Goal: Transaction & Acquisition: Purchase product/service

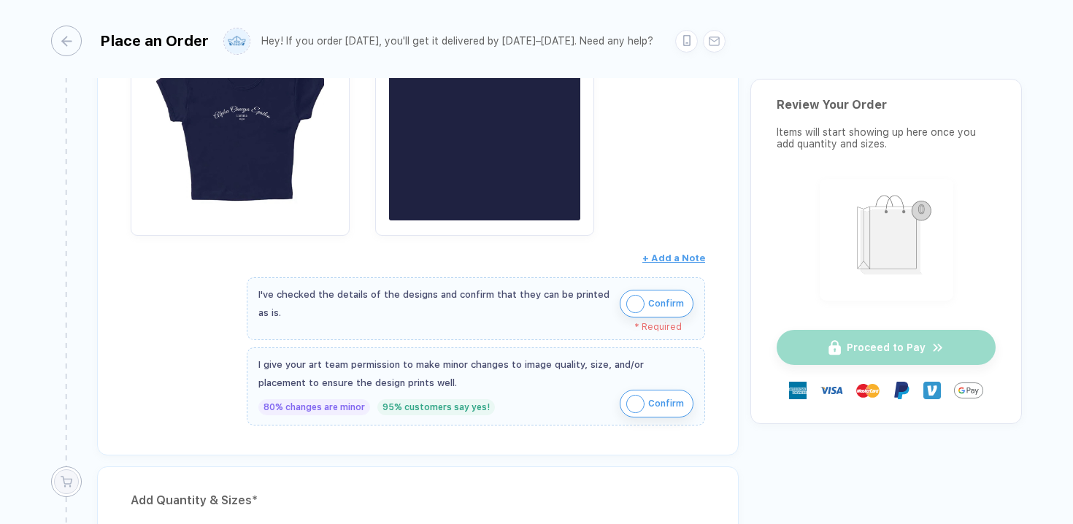
scroll to position [388, 0]
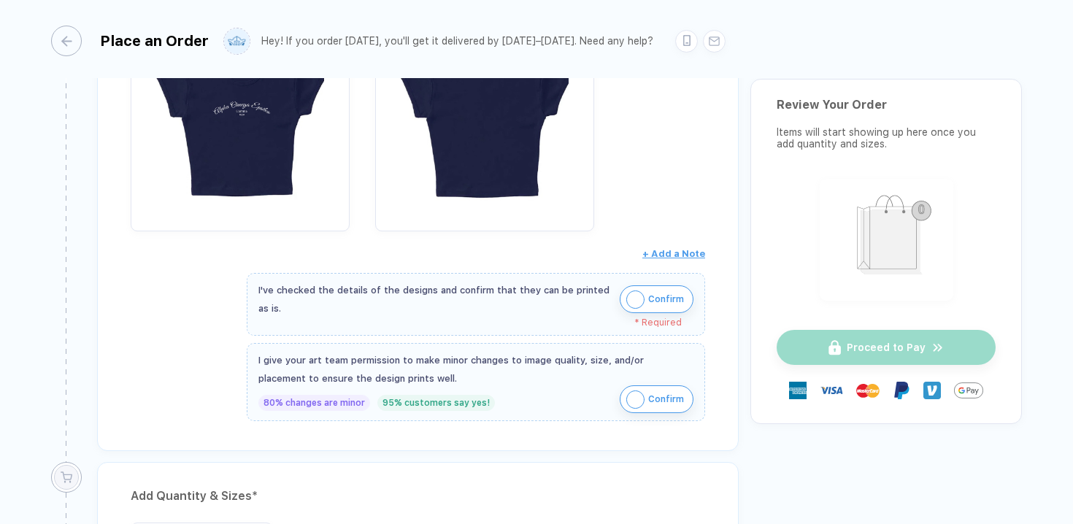
click at [629, 300] on img "button" at bounding box center [636, 300] width 18 height 18
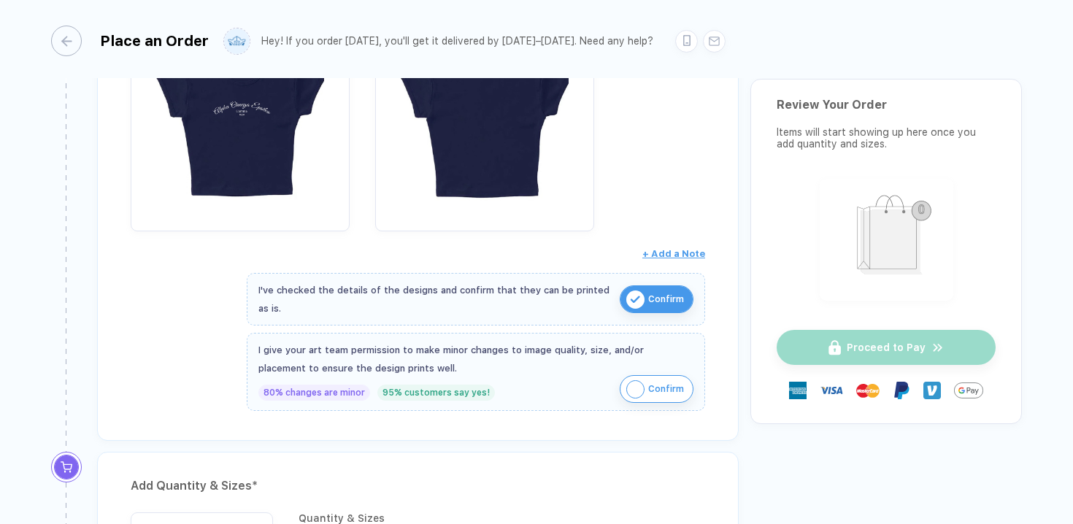
click at [640, 387] on img "button" at bounding box center [636, 389] width 18 height 18
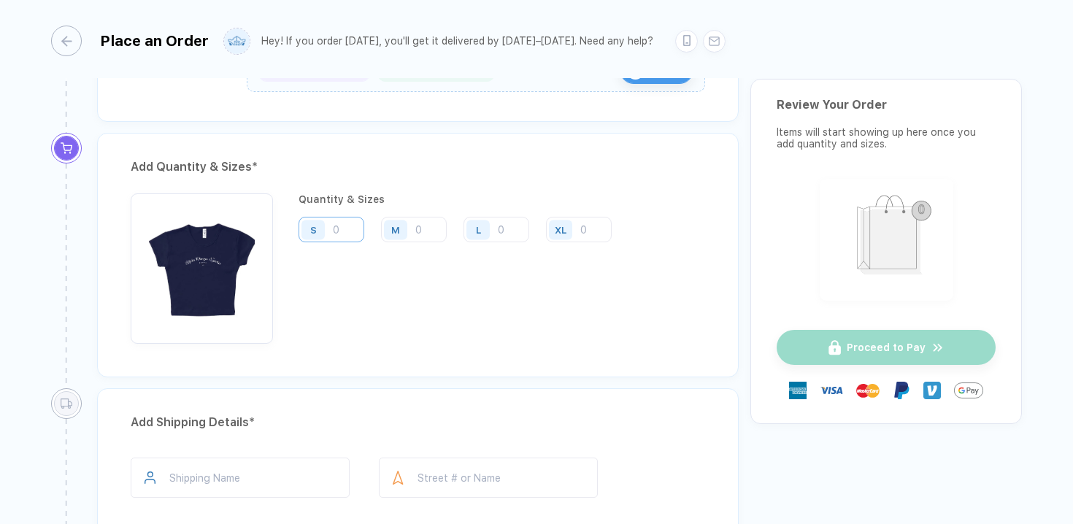
scroll to position [703, 0]
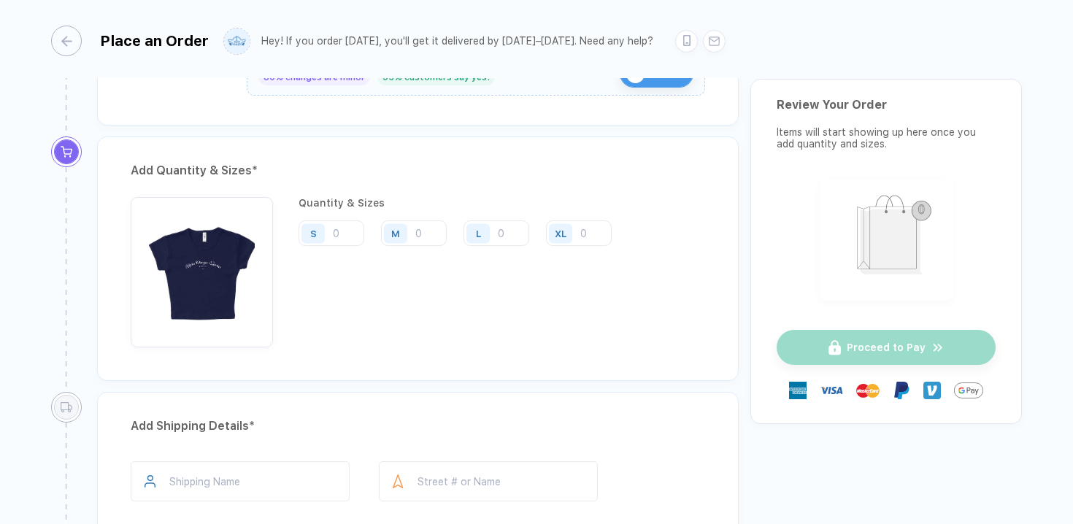
click at [88, 32] on div "Place an Order" at bounding box center [130, 41] width 158 height 31
click at [73, 32] on div "button" at bounding box center [59, 41] width 31 height 31
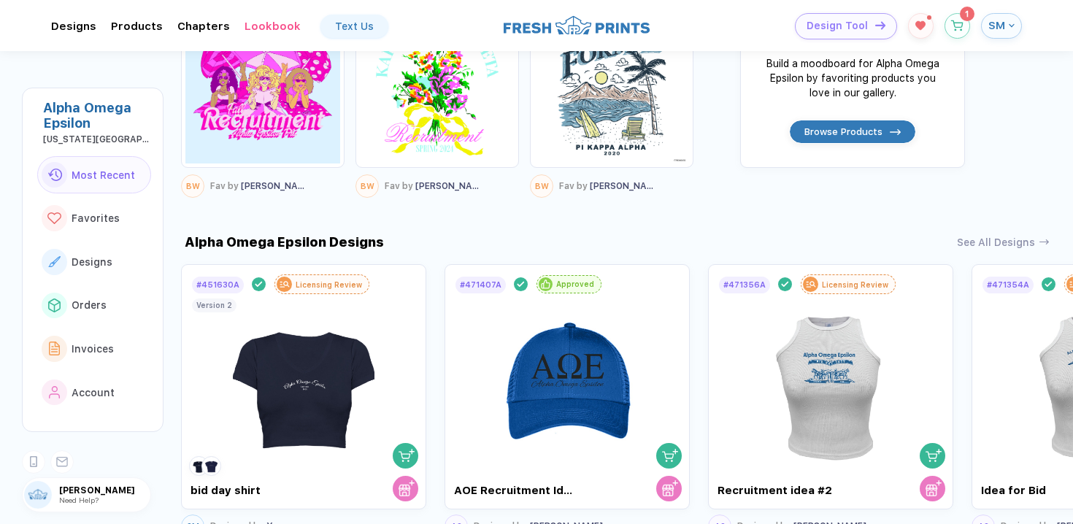
scroll to position [739, 0]
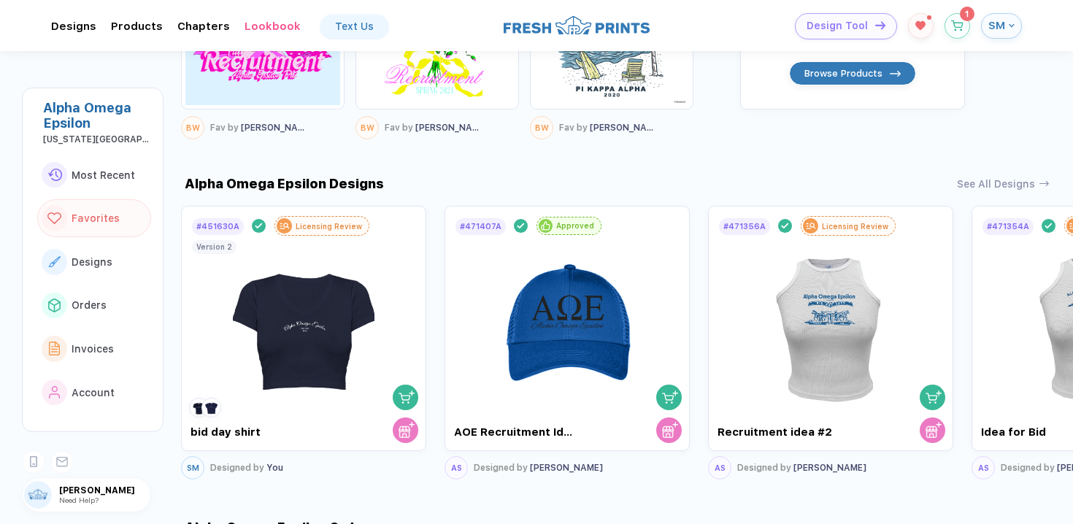
click at [984, 175] on div "Alpha Omega Epsilon Designs See All Designs # 451630A Design Done Licensing Rev…" at bounding box center [627, 311] width 892 height 344
click at [984, 184] on div "See All Designs" at bounding box center [996, 181] width 78 height 12
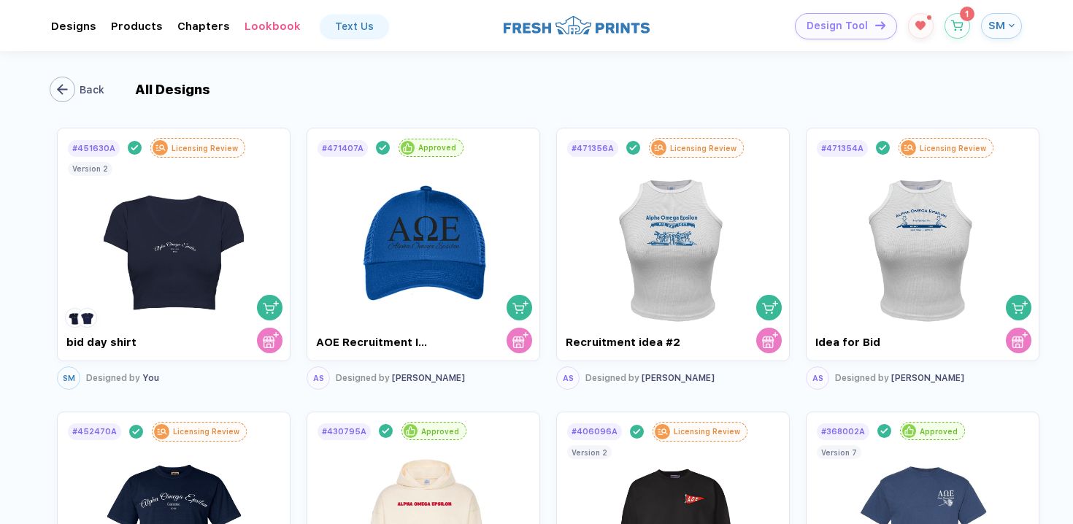
click at [74, 100] on button "Back" at bounding box center [80, 90] width 55 height 26
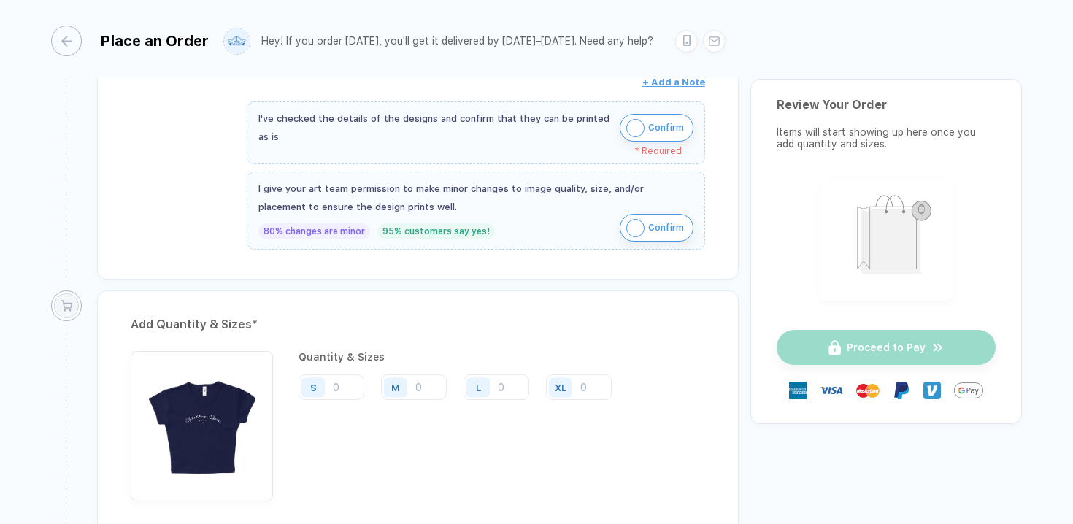
scroll to position [682, 0]
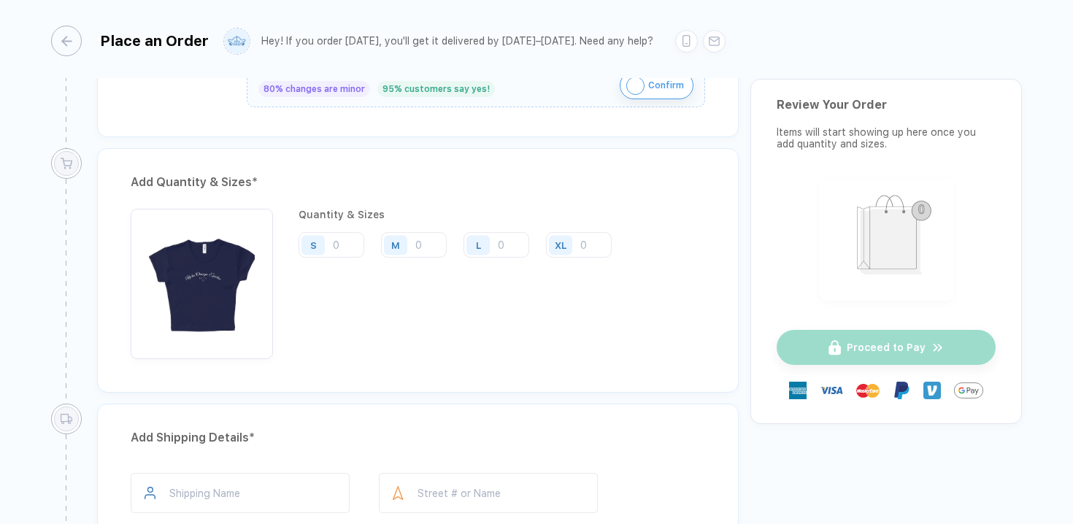
scroll to position [680, 0]
